Goal: Task Accomplishment & Management: Manage account settings

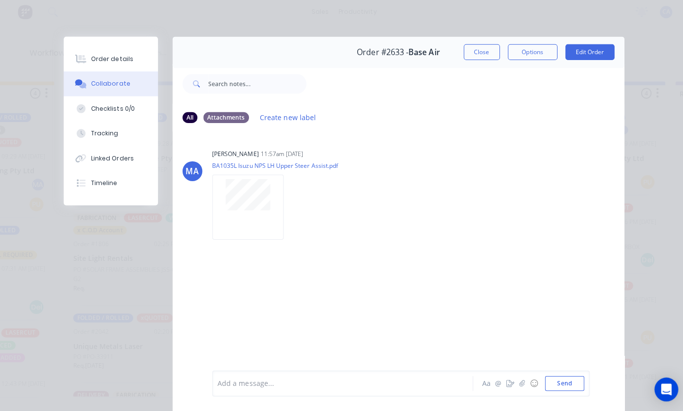
click at [127, 131] on button "Tracking" at bounding box center [111, 135] width 94 height 25
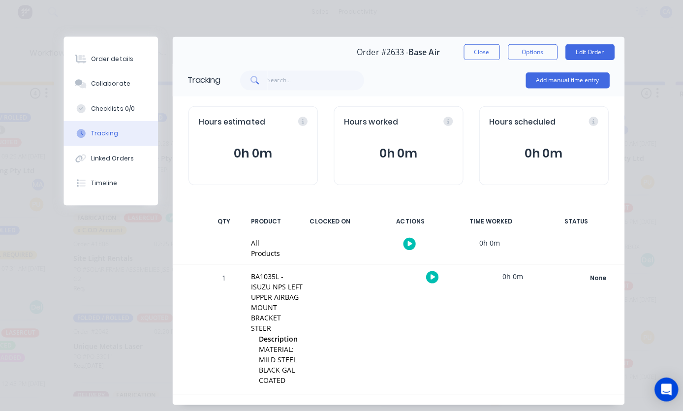
click at [581, 81] on button "Add manual time entry" at bounding box center [563, 83] width 83 height 16
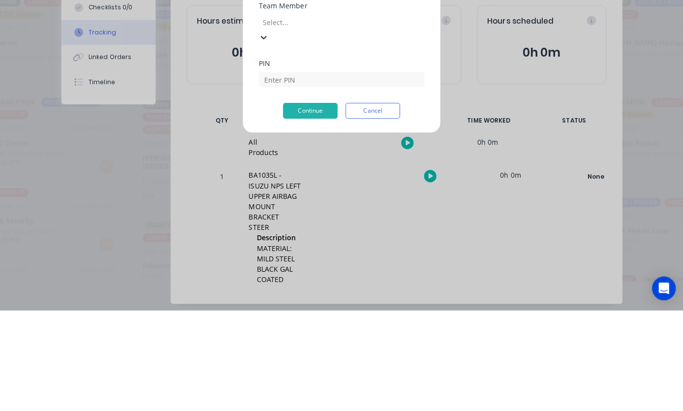
scroll to position [55, 0]
click at [136, 410] on div "[PERSON_NAME]" at bounding box center [152, 415] width 683 height 10
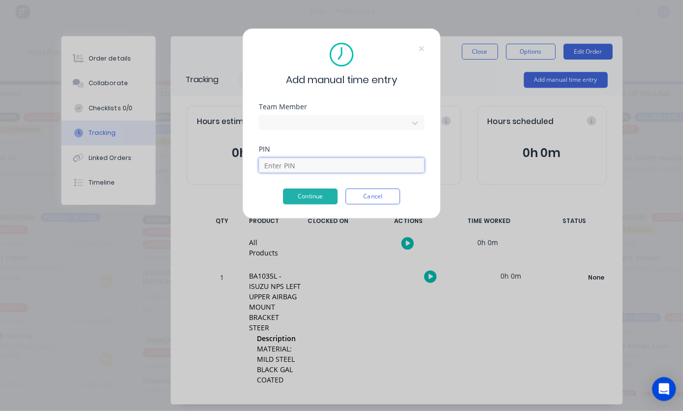
click at [298, 162] on input at bounding box center [341, 167] width 164 height 15
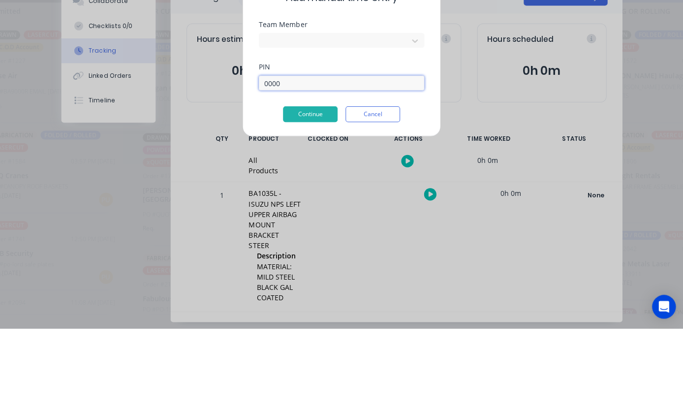
type input "0000"
click at [311, 191] on button "Continue" at bounding box center [311, 199] width 54 height 16
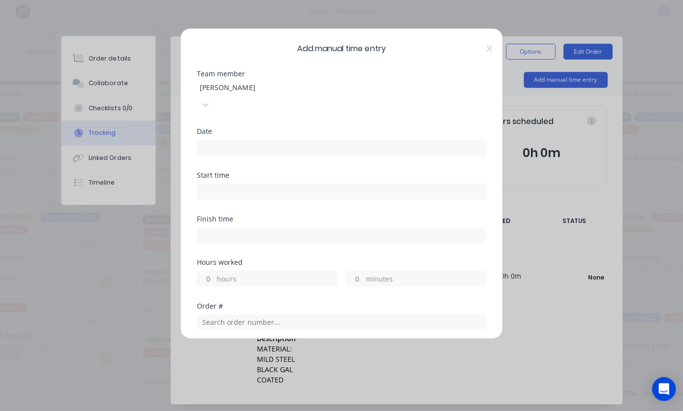
click at [393, 143] on input at bounding box center [341, 150] width 286 height 15
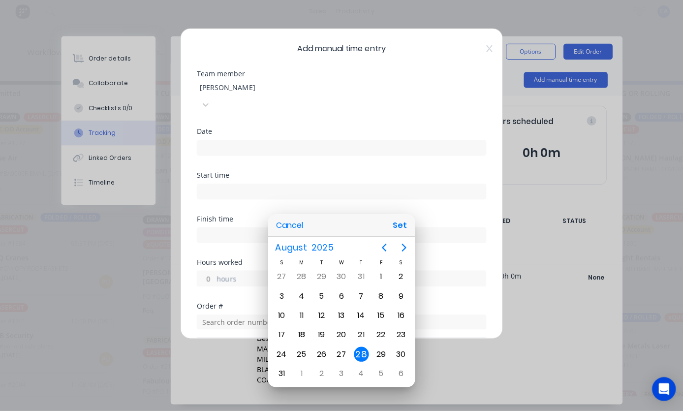
click at [398, 228] on button "Set" at bounding box center [399, 227] width 22 height 18
type input "[DATE]"
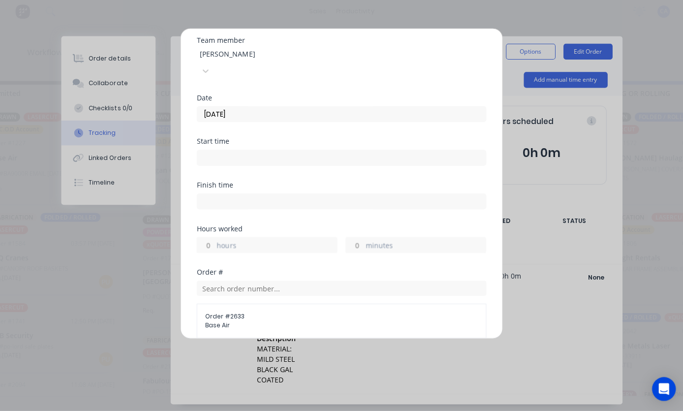
scroll to position [34, 0]
click at [222, 241] on label "hours" at bounding box center [277, 247] width 119 height 12
click at [216, 239] on input "hours" at bounding box center [206, 246] width 17 height 15
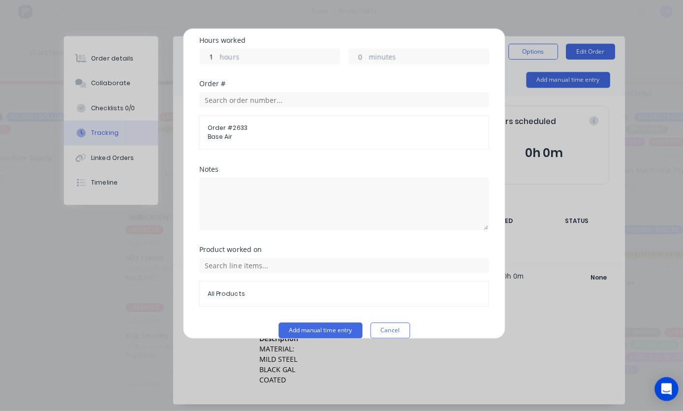
scroll to position [220, 0]
type input "1"
click at [328, 324] on button "Add manual time entry" at bounding box center [318, 332] width 83 height 16
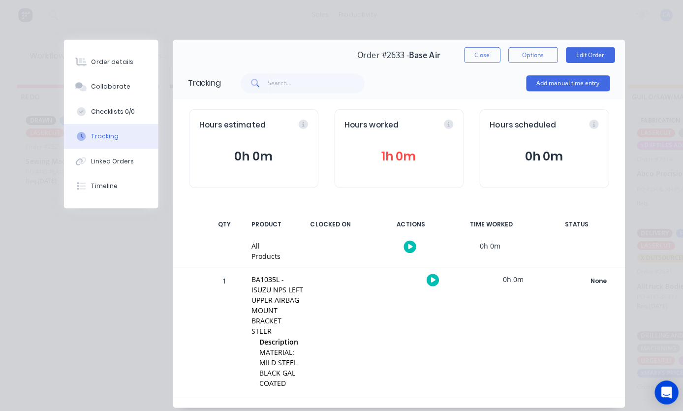
scroll to position [0, 0]
click at [478, 54] on button "Close" at bounding box center [479, 55] width 36 height 16
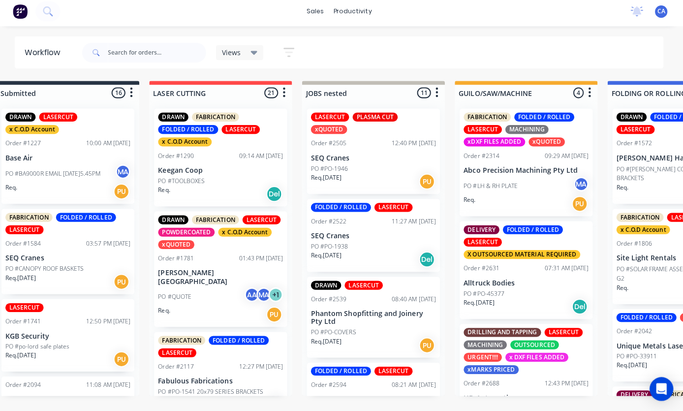
scroll to position [33, 172]
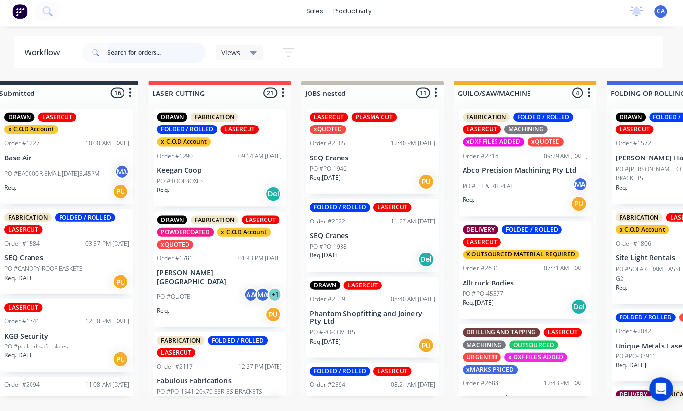
click at [165, 49] on input "text" at bounding box center [160, 56] width 97 height 20
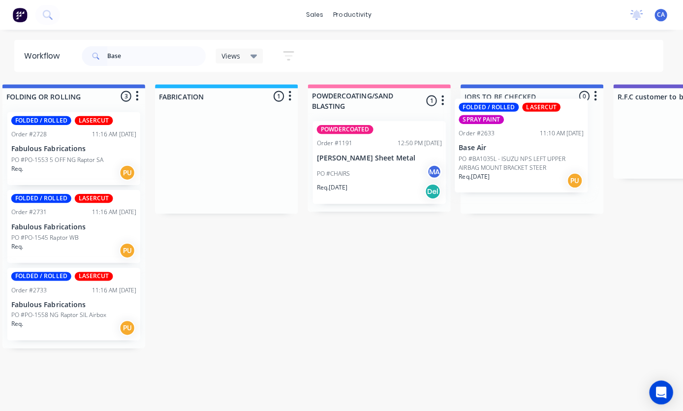
scroll to position [0, 772]
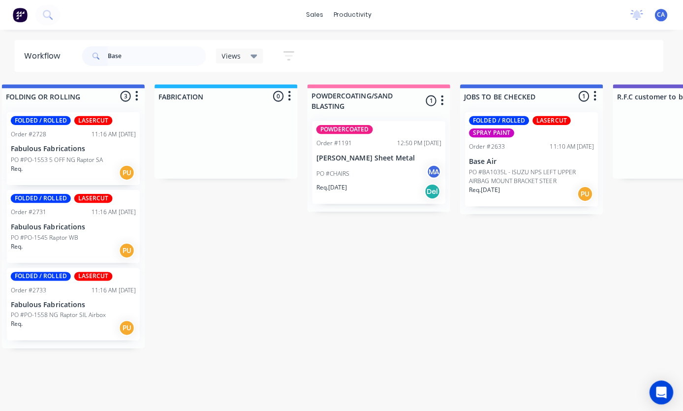
click at [535, 169] on p "PO #BA1035L - ISUZU NPS LEFT UPPER AIRBAG MOUNT BRACKET STEER" at bounding box center [533, 175] width 124 height 18
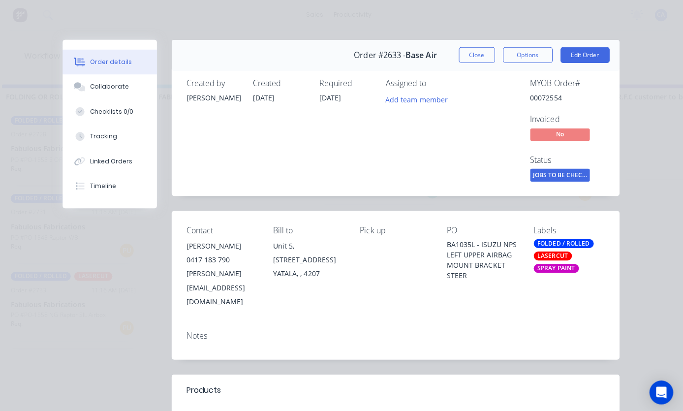
click at [98, 85] on div "Collaborate" at bounding box center [114, 86] width 39 height 9
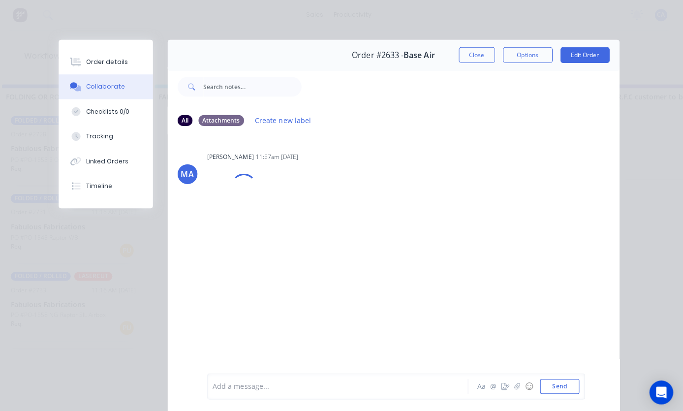
click at [515, 382] on icon "button" at bounding box center [518, 383] width 6 height 7
click at [515, 379] on button "button" at bounding box center [519, 384] width 12 height 12
click at [571, 381] on button "Send" at bounding box center [560, 383] width 39 height 15
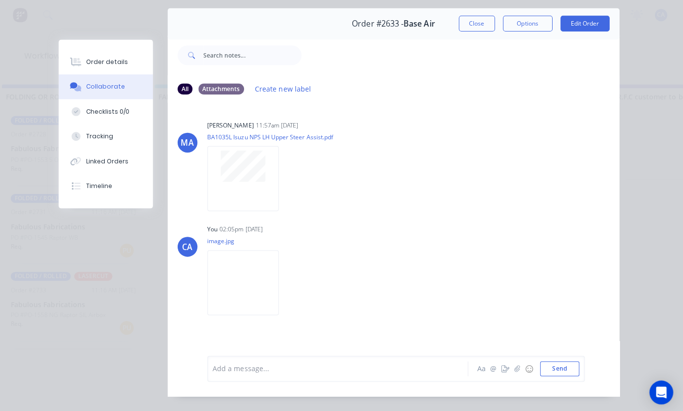
scroll to position [24, 0]
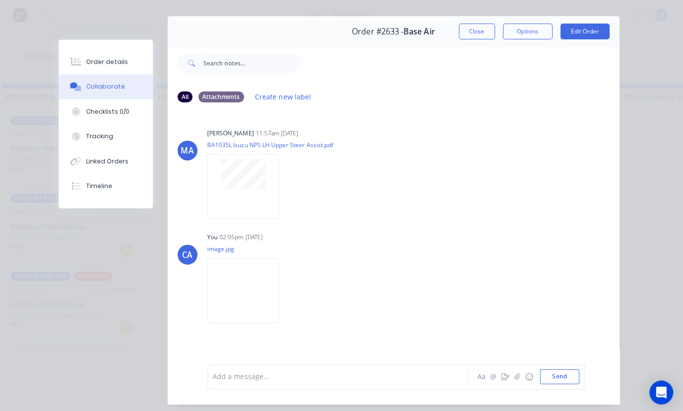
click at [479, 32] on button "Close" at bounding box center [479, 31] width 36 height 16
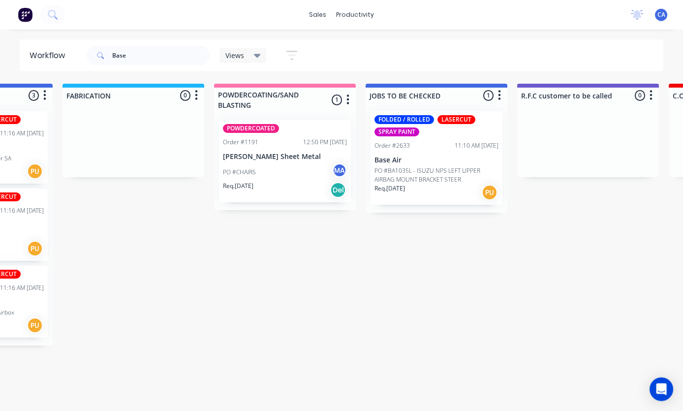
scroll to position [18, 868]
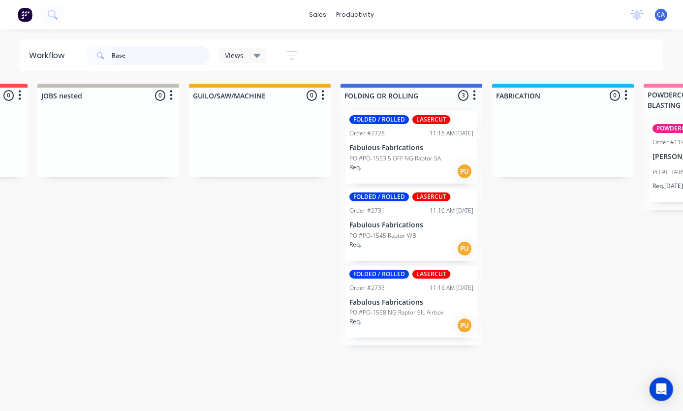
click at [129, 56] on input "Base" at bounding box center [160, 56] width 97 height 20
type input "B"
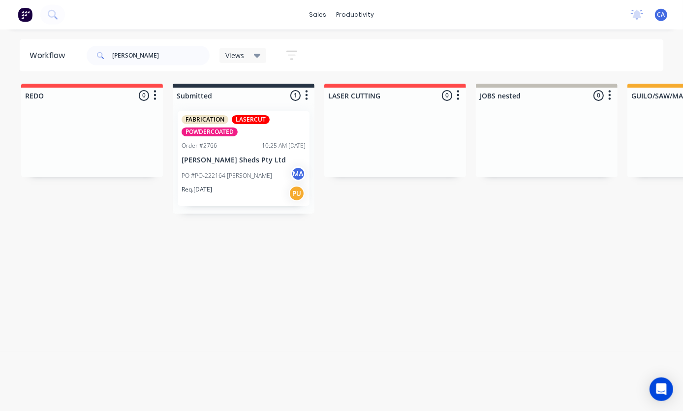
scroll to position [18, 0]
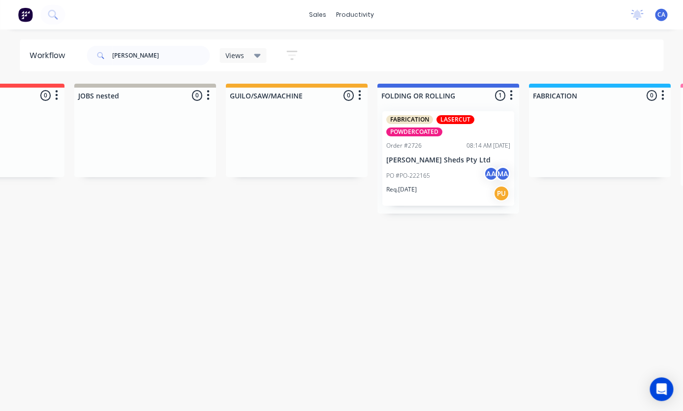
click at [462, 166] on div "PO #PO-222165 AA MA" at bounding box center [448, 175] width 124 height 19
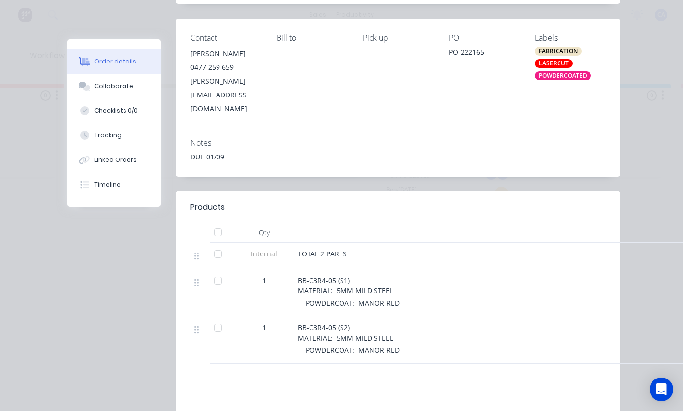
scroll to position [193, 0]
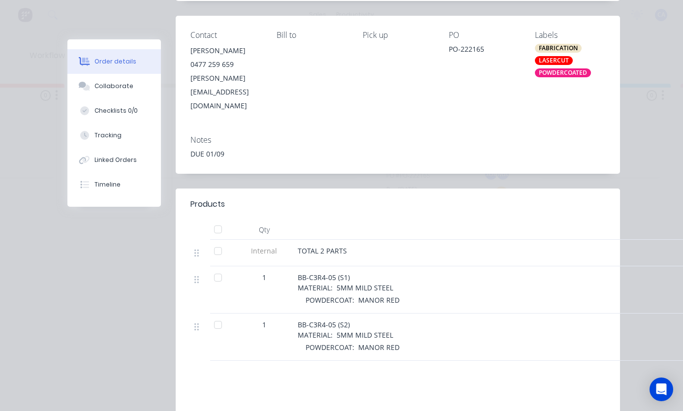
click at [96, 90] on div "Collaborate" at bounding box center [114, 86] width 39 height 9
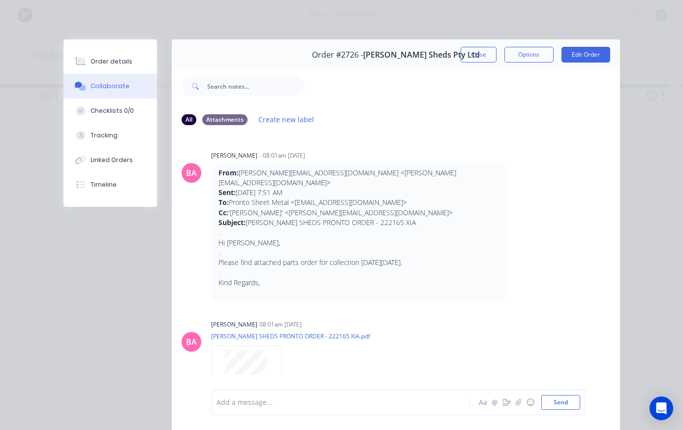
scroll to position [0, 0]
click at [476, 52] on button "Close" at bounding box center [479, 55] width 36 height 16
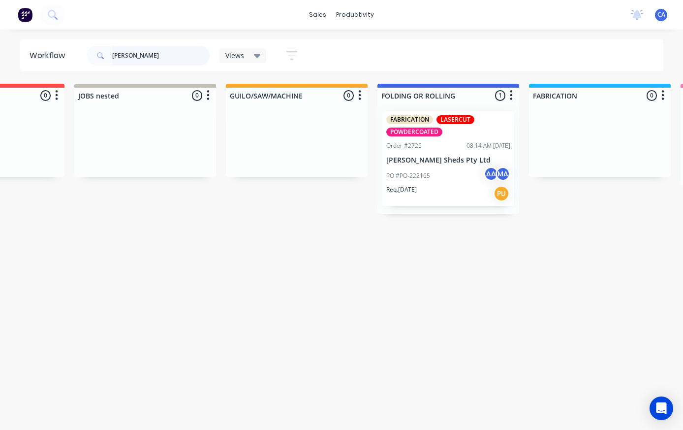
scroll to position [0, 402]
click at [175, 46] on input "[PERSON_NAME]" at bounding box center [160, 56] width 97 height 20
click at [164, 57] on input "[PERSON_NAME]" at bounding box center [160, 56] width 97 height 20
type input "O"
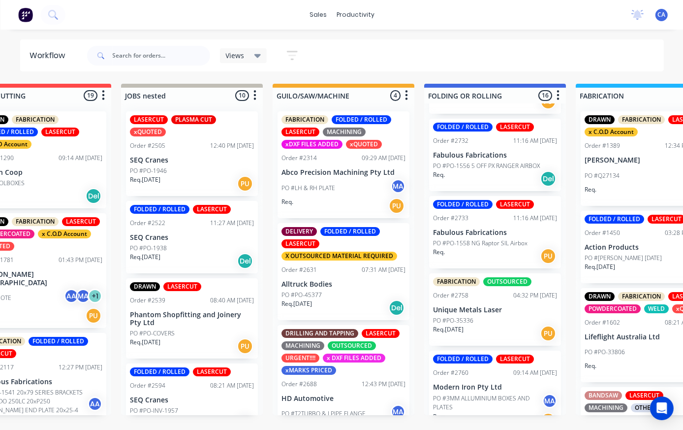
scroll to position [1049, 0]
click at [507, 394] on p "PO #3MM ALLUMINIUM BOXES AND PLATES" at bounding box center [487, 403] width 109 height 18
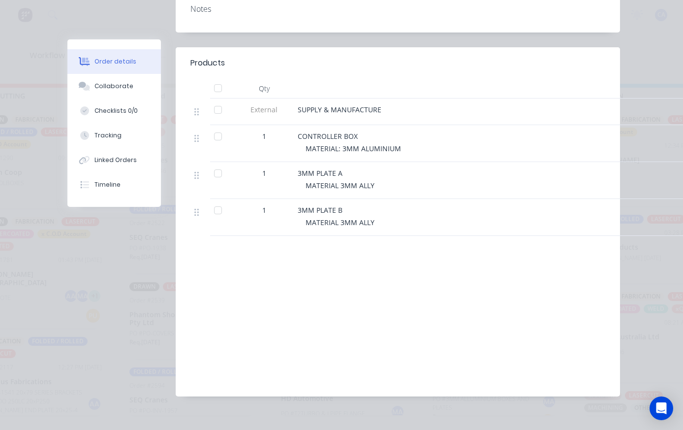
scroll to position [322, 0]
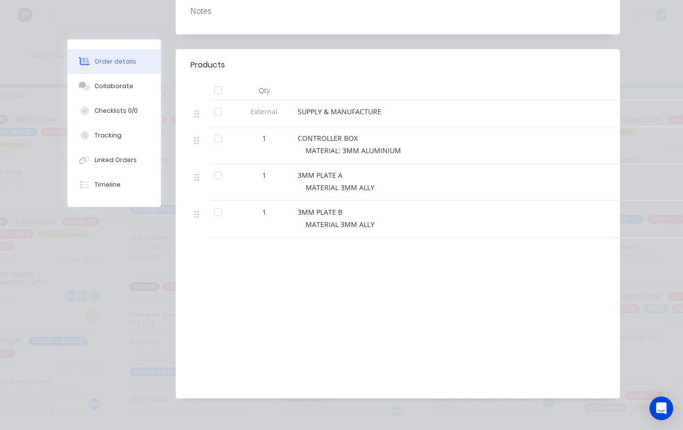
click at [124, 91] on div "Collaborate" at bounding box center [114, 86] width 39 height 9
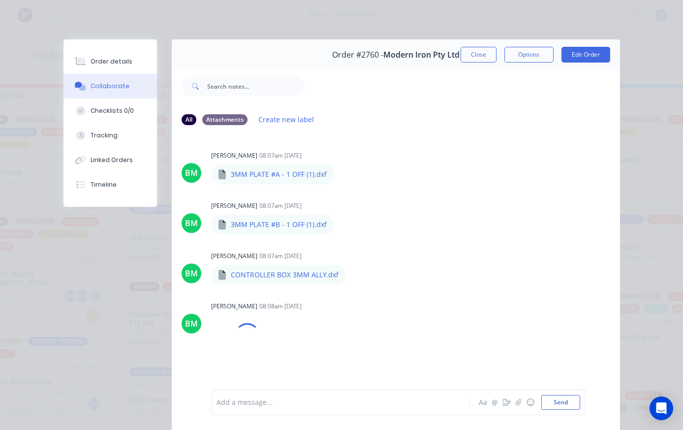
click at [521, 406] on button "button" at bounding box center [519, 402] width 12 height 12
click at [562, 403] on button "Send" at bounding box center [560, 402] width 39 height 15
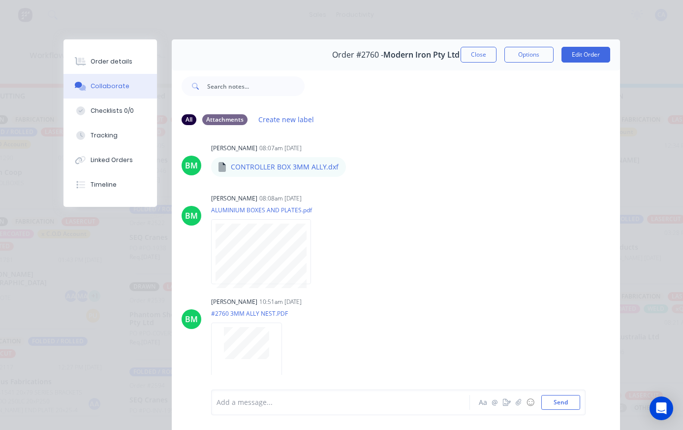
click at [474, 53] on button "Close" at bounding box center [479, 55] width 36 height 16
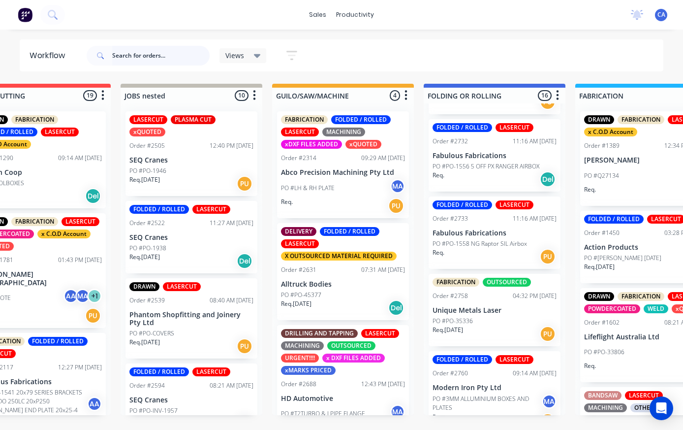
scroll to position [0, 355]
click at [143, 56] on input "text" at bounding box center [160, 56] width 97 height 20
type input "[PERSON_NAME]"
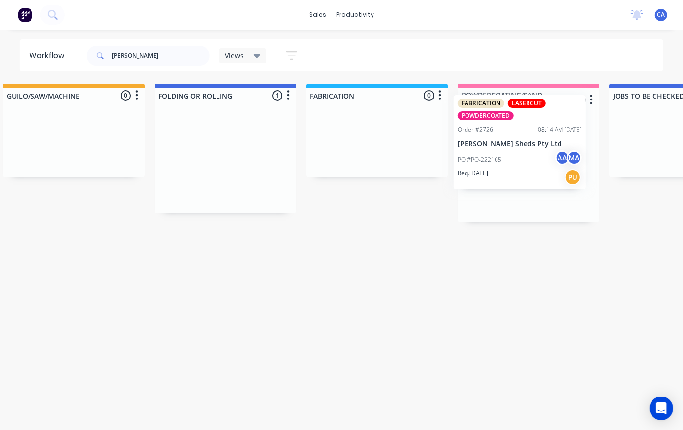
scroll to position [0, 628]
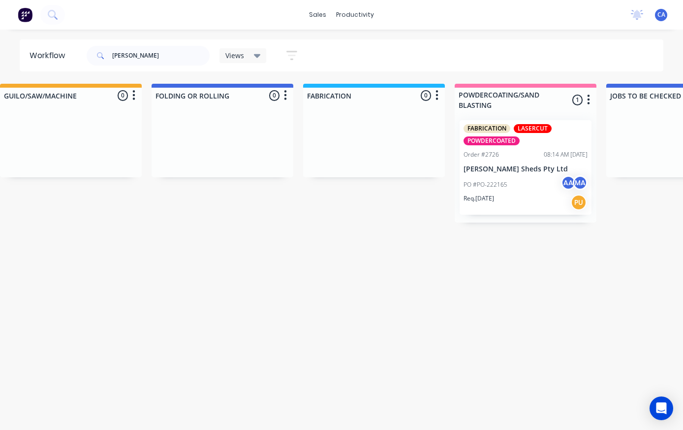
click at [528, 185] on div "PO #PO-222165 AA MA" at bounding box center [526, 184] width 124 height 19
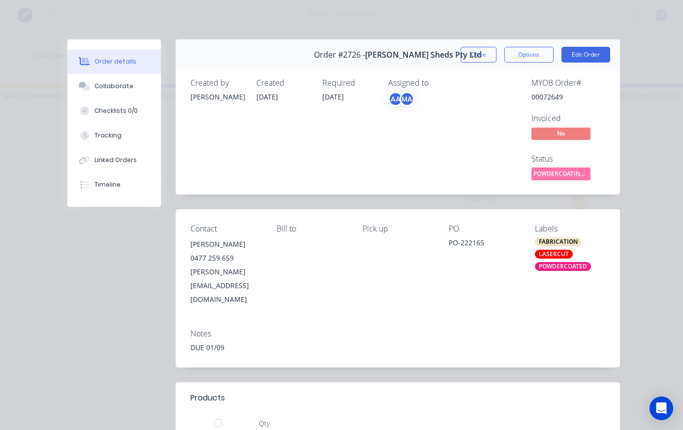
click at [119, 134] on div "Tracking" at bounding box center [108, 135] width 27 height 9
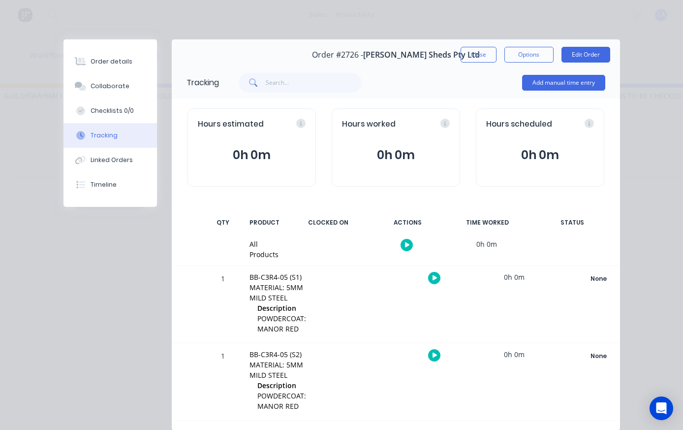
click at [579, 78] on button "Add manual time entry" at bounding box center [563, 83] width 83 height 16
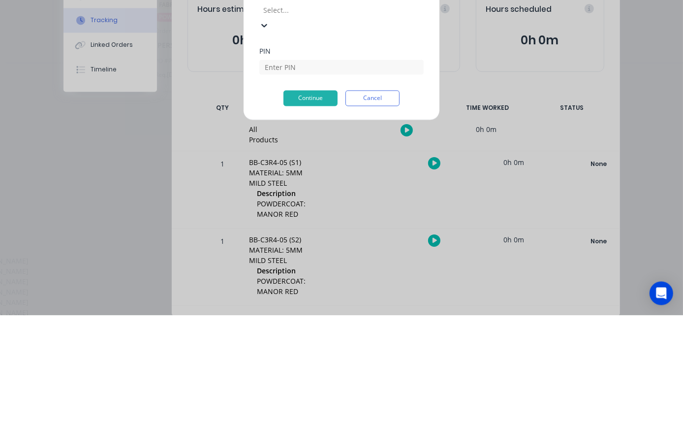
scroll to position [54, 0]
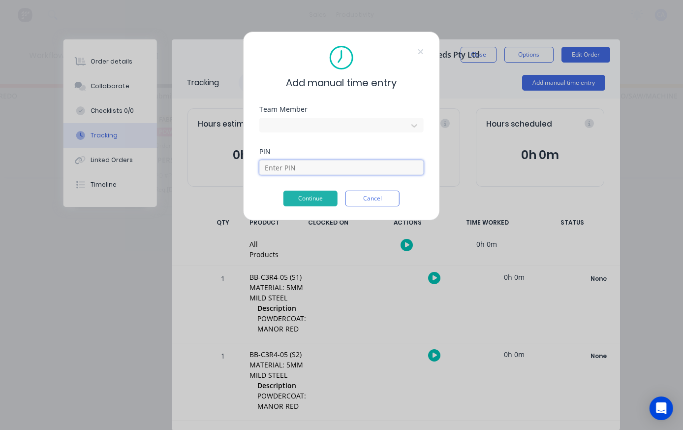
click at [320, 162] on input at bounding box center [341, 167] width 164 height 15
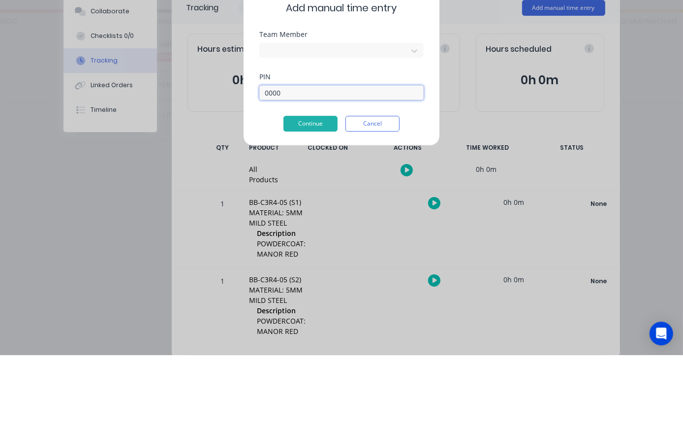
type input "0000"
click at [310, 191] on button "Continue" at bounding box center [311, 199] width 54 height 16
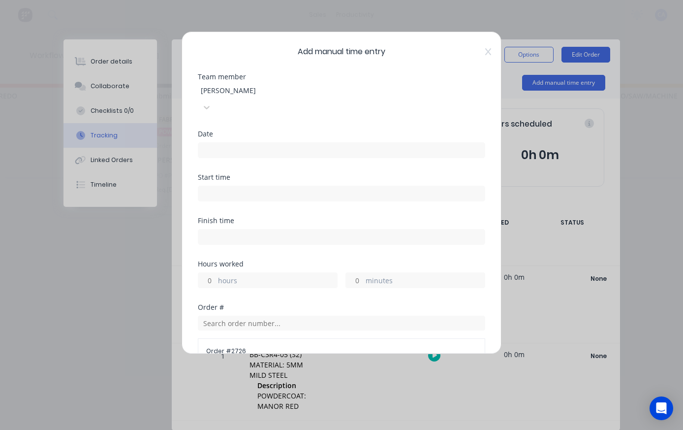
click at [373, 143] on input at bounding box center [341, 150] width 286 height 15
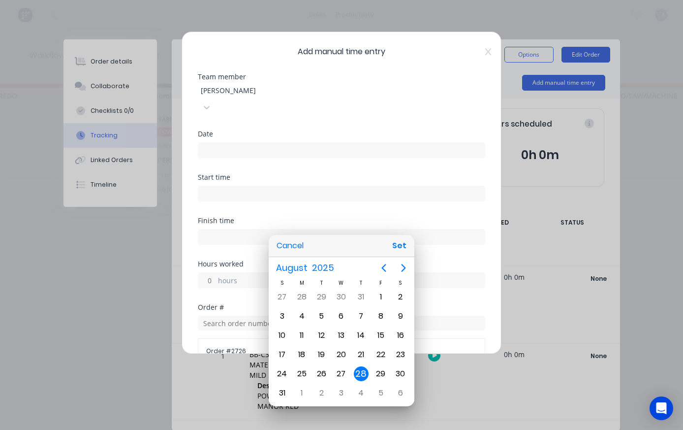
click at [398, 242] on button "Set" at bounding box center [399, 246] width 22 height 18
type input "[DATE]"
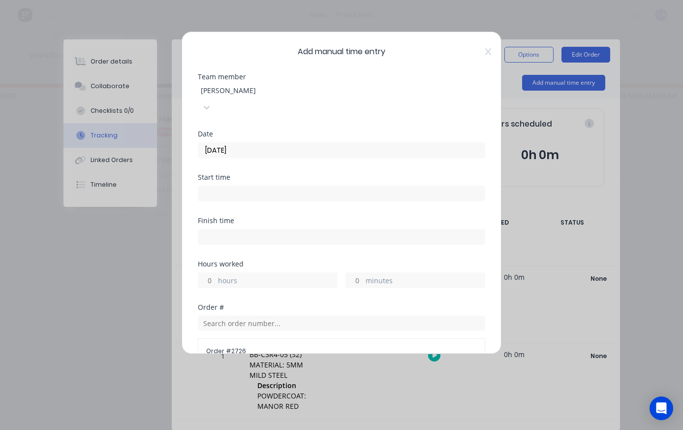
click at [363, 273] on input "minutes" at bounding box center [354, 280] width 17 height 15
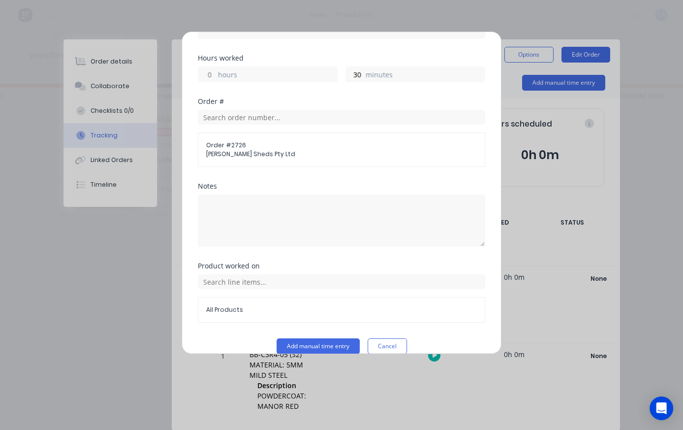
scroll to position [205, 0]
type input "30"
click at [337, 339] on button "Add manual time entry" at bounding box center [318, 347] width 83 height 16
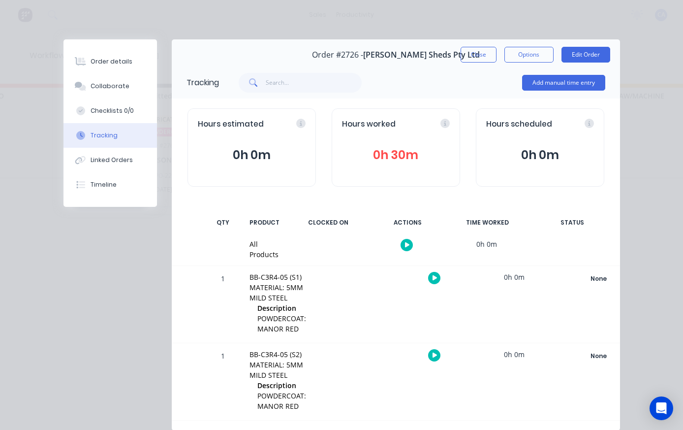
click at [477, 50] on button "Close" at bounding box center [479, 55] width 36 height 16
